Goal: Register for event/course

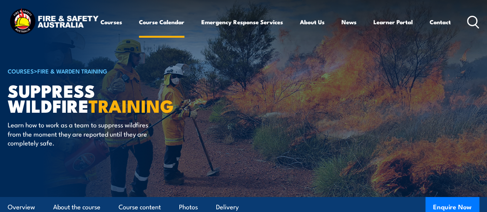
click at [139, 31] on link "Course Calendar" at bounding box center [161, 22] width 45 height 18
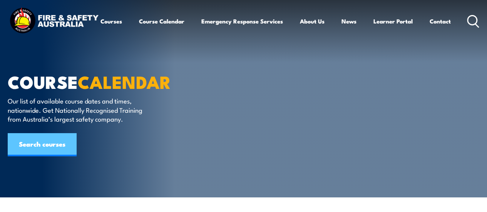
click at [49, 144] on link "Search courses" at bounding box center [42, 144] width 69 height 23
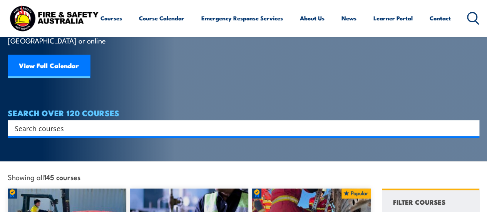
scroll to position [89, 0]
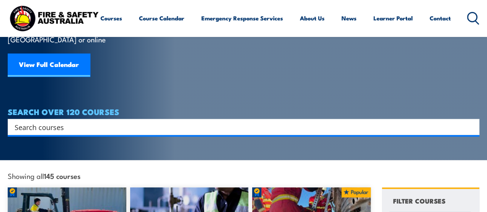
click at [42, 121] on input "Search input" at bounding box center [238, 127] width 447 height 12
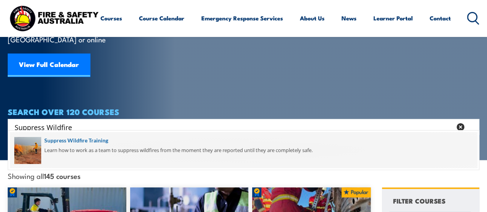
type input "Suppress Wildfire"
click at [66, 139] on span at bounding box center [243, 150] width 467 height 36
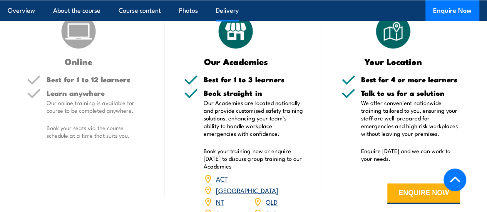
scroll to position [893, 0]
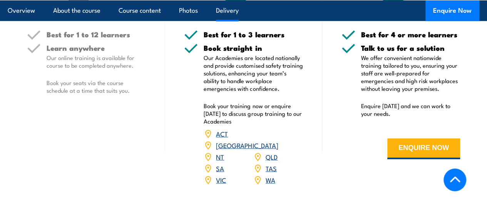
click at [18, 102] on div "Online Best for 1 to 12 learners Learn anywhere Our online training is availabl…" at bounding box center [86, 81] width 157 height 228
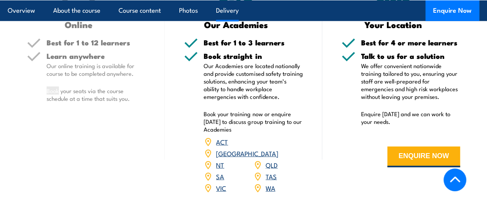
scroll to position [926, 0]
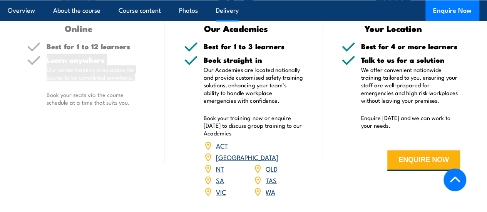
click at [50, 119] on div "Learn anywhere Our online training is available for course to be completed anyw…" at bounding box center [96, 87] width 99 height 63
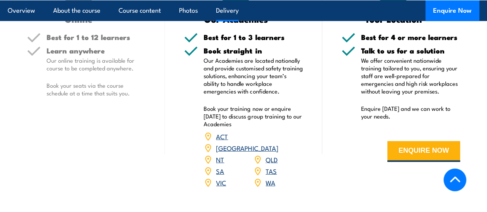
scroll to position [936, 0]
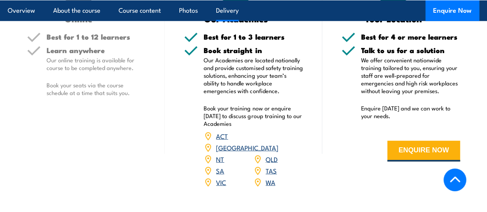
click at [270, 152] on link "[GEOGRAPHIC_DATA]" at bounding box center [247, 147] width 62 height 9
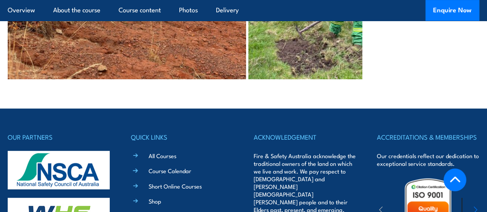
scroll to position [1593, 0]
click at [160, 175] on link "Course Calendar" at bounding box center [169, 171] width 43 height 8
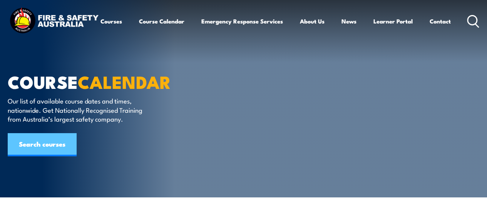
click at [35, 146] on link "Search courses" at bounding box center [42, 144] width 69 height 23
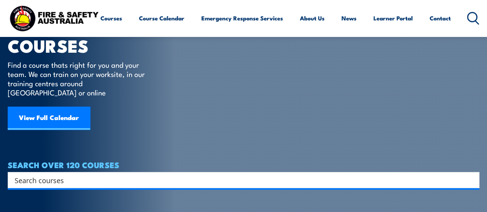
scroll to position [38, 0]
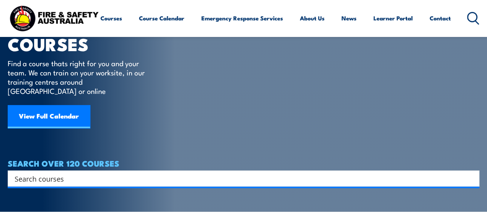
click at [32, 173] on input "Search input" at bounding box center [238, 179] width 447 height 12
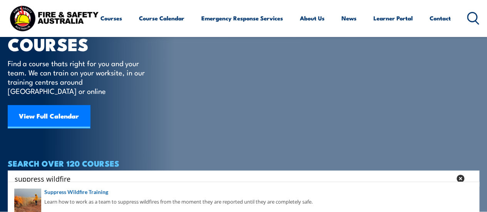
type input "suppress wildfire"
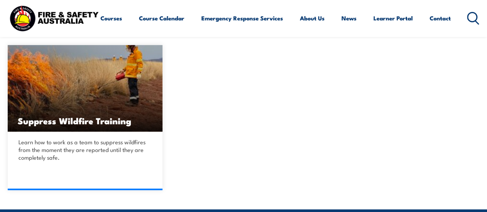
scroll to position [185, 0]
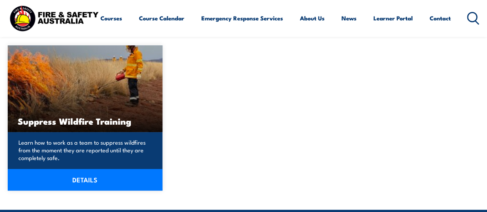
click at [83, 180] on link "DETAILS" at bounding box center [85, 180] width 155 height 22
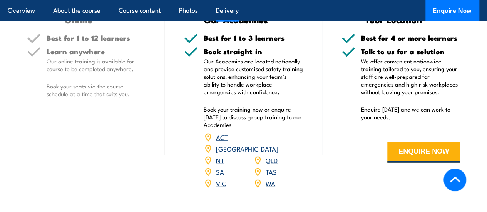
scroll to position [924, 0]
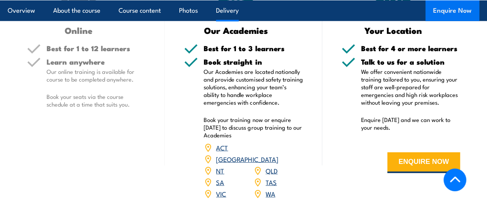
click at [459, 13] on button "Enquire Now" at bounding box center [452, 10] width 54 height 21
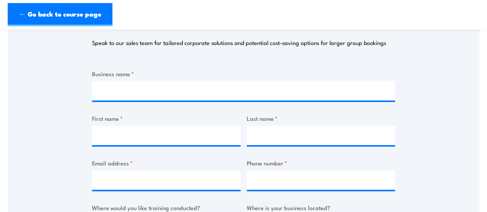
scroll to position [118, 0]
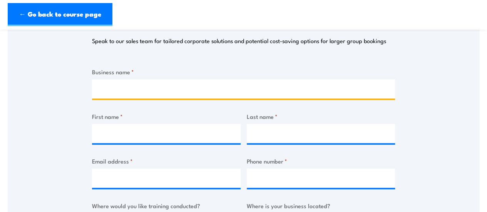
click at [120, 90] on input "Business name *" at bounding box center [243, 88] width 303 height 19
type input "Personal"
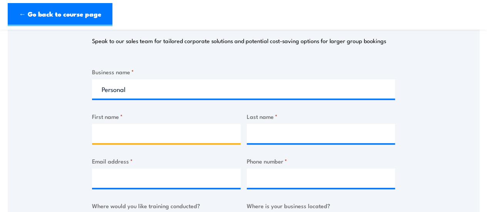
click at [110, 133] on input "First name *" at bounding box center [166, 133] width 148 height 19
type input "Dean"
type input "Pinney"
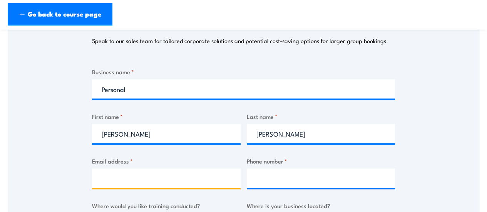
type input "dean@flexlendingsolutions.com.au"
type input "0427655114"
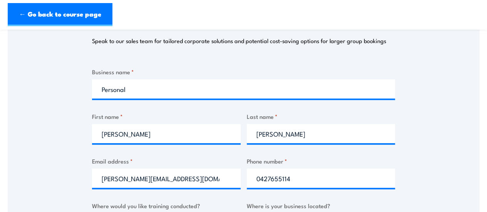
select select "[GEOGRAPHIC_DATA]"
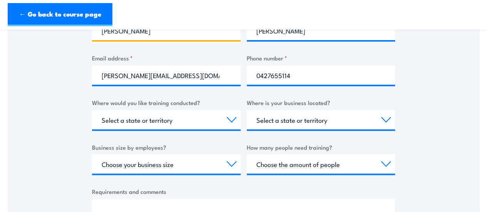
scroll to position [222, 0]
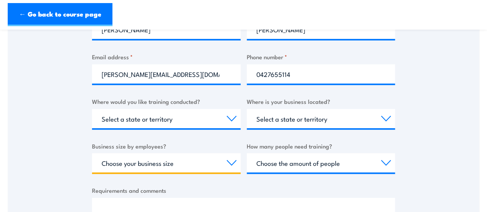
click at [165, 166] on select "Choose your business size 1 to 19 20 to 199 200+" at bounding box center [166, 162] width 148 height 19
select select "1 to 19"
click at [92, 153] on select "Choose your business size 1 to 19 20 to 199 200+" at bounding box center [166, 162] width 148 height 19
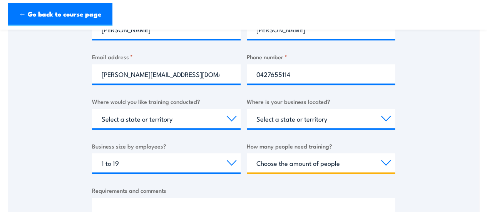
click at [306, 163] on select "Choose the amount of people 1 to 4 5 to 19 20+" at bounding box center [321, 162] width 148 height 19
select select "1 to 4"
click at [247, 153] on select "Choose the amount of people 1 to 4 5 to 19 20+" at bounding box center [321, 162] width 148 height 19
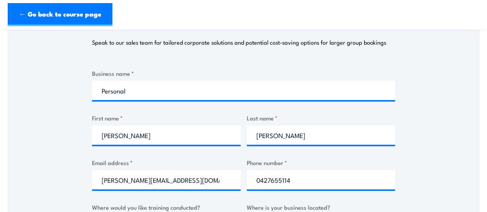
scroll to position [116, 0]
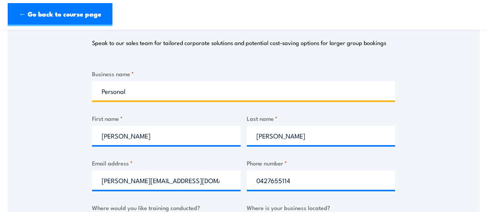
click at [144, 93] on input "Personal" at bounding box center [243, 90] width 303 height 19
type input "Personal Inquiry"
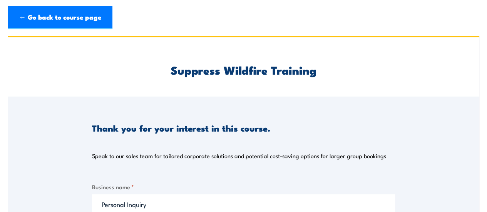
scroll to position [0, 0]
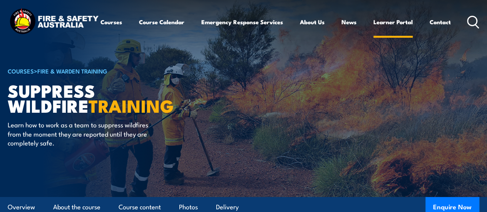
click at [373, 31] on link "Learner Portal" at bounding box center [392, 22] width 39 height 18
click at [429, 31] on link "Contact" at bounding box center [439, 22] width 21 height 18
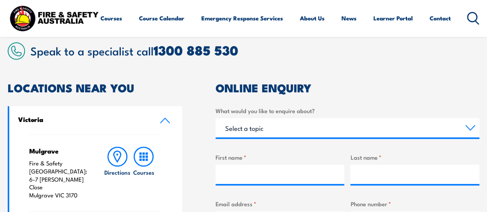
scroll to position [178, 0]
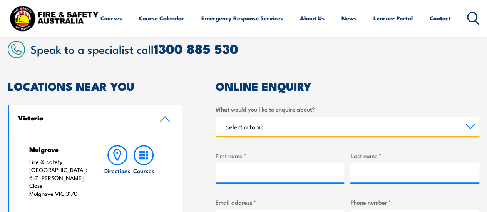
click at [468, 128] on select "Select a topic Training Emergency Response Services General Enquiry" at bounding box center [346, 126] width 263 height 19
select select "Training"
click at [215, 117] on select "Select a topic Training Emergency Response Services General Enquiry" at bounding box center [346, 126] width 263 height 19
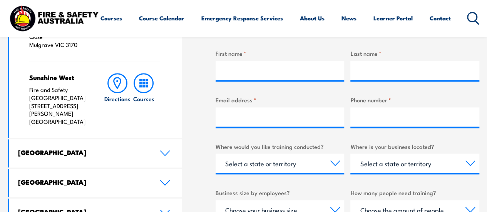
scroll to position [331, 0]
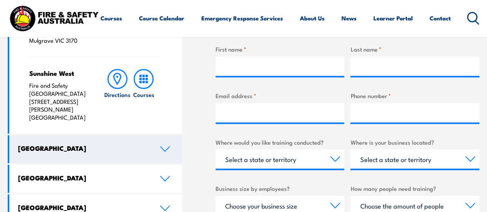
click at [169, 138] on link "[GEOGRAPHIC_DATA]" at bounding box center [95, 149] width 173 height 28
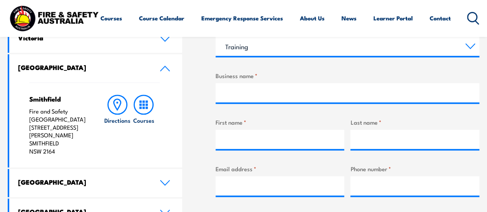
scroll to position [257, 0]
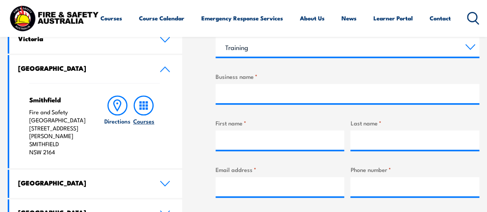
click at [142, 110] on icon at bounding box center [143, 105] width 20 height 20
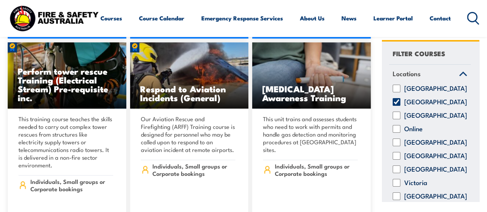
scroll to position [1751, 0]
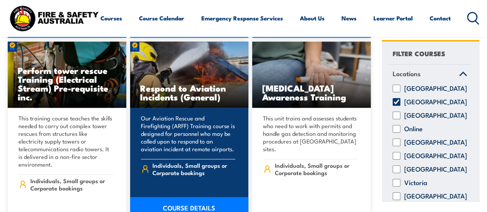
click at [185, 122] on p "Our Aviation Rescue and Firefighting (ARFF) Training course is designed for per…" at bounding box center [188, 133] width 95 height 38
click at [187, 197] on link "COURSE DETAILS" at bounding box center [189, 208] width 118 height 22
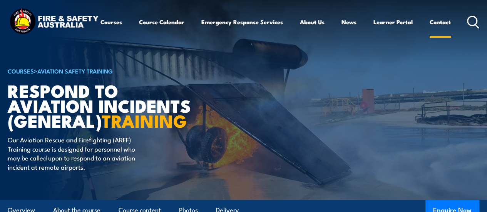
click at [429, 31] on link "Contact" at bounding box center [439, 22] width 21 height 18
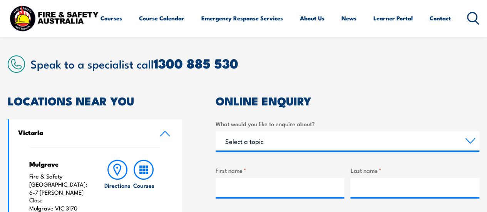
scroll to position [164, 0]
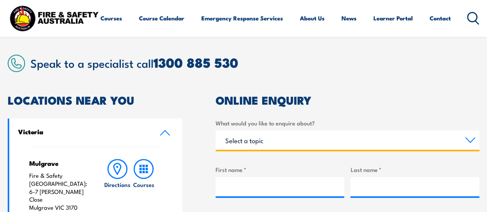
click at [469, 140] on select "Select a topic Training Emergency Response Services General Enquiry" at bounding box center [346, 139] width 263 height 19
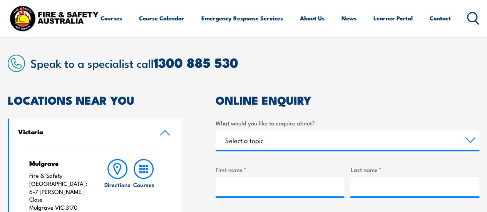
click at [33, 14] on img at bounding box center [54, 18] width 92 height 30
